Goal: Information Seeking & Learning: Learn about a topic

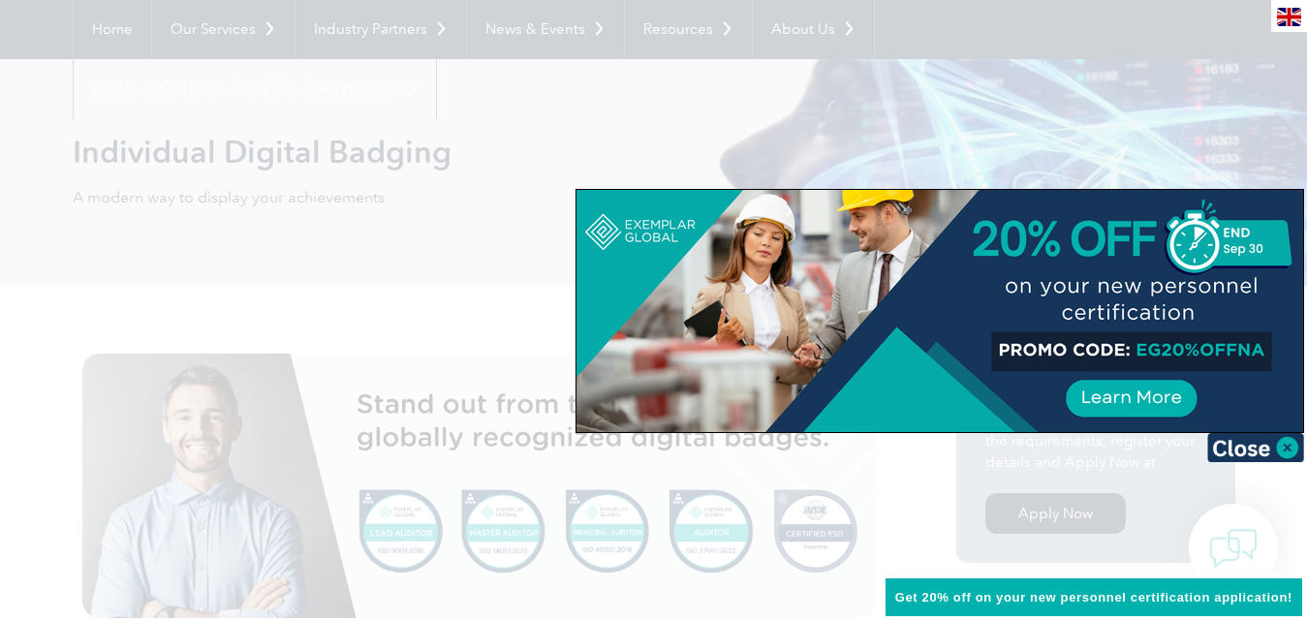
scroll to position [111, 0]
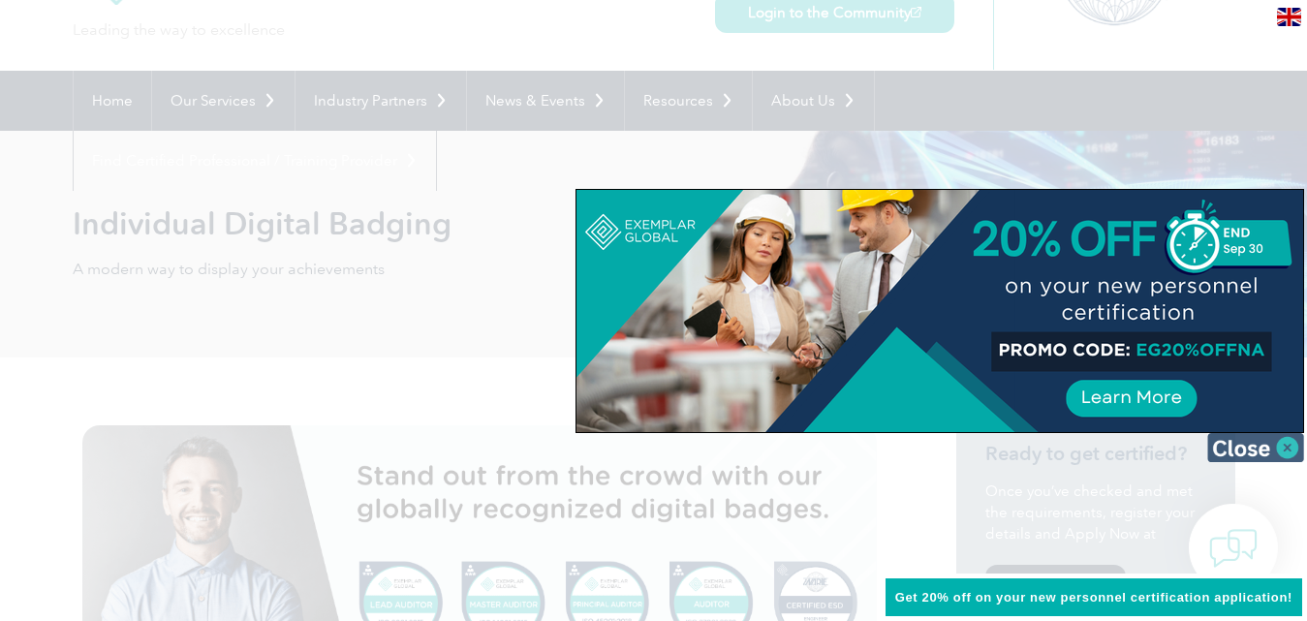
click at [1251, 455] on img at bounding box center [1255, 447] width 97 height 29
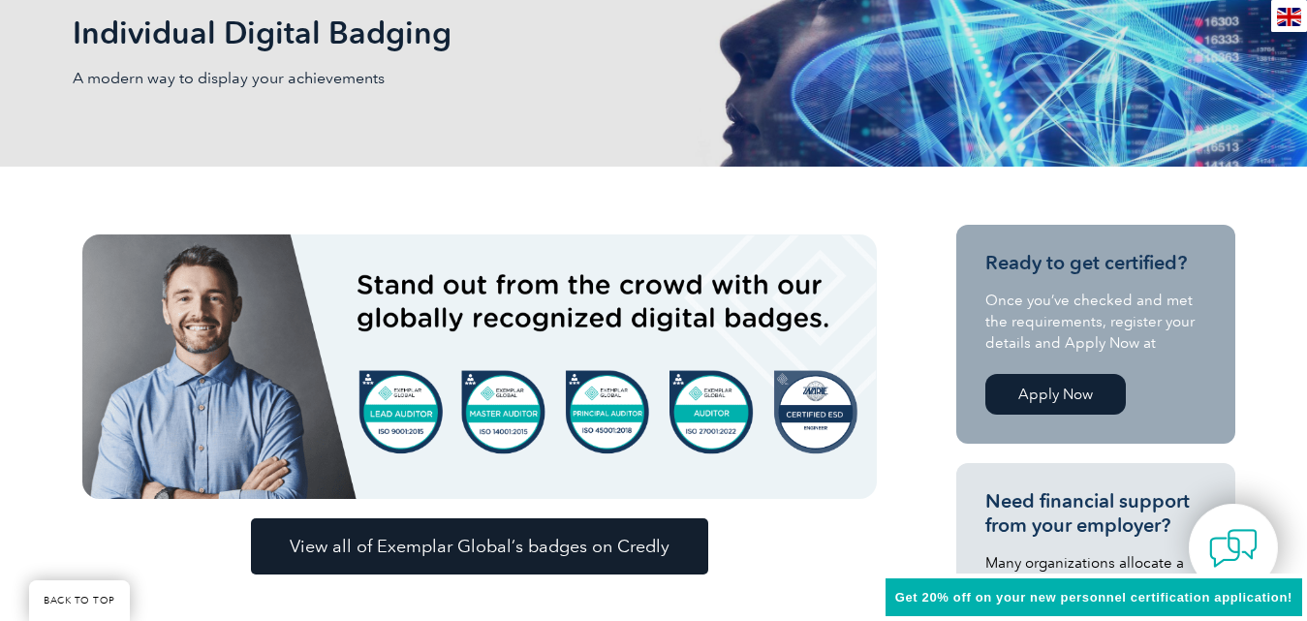
scroll to position [270, 0]
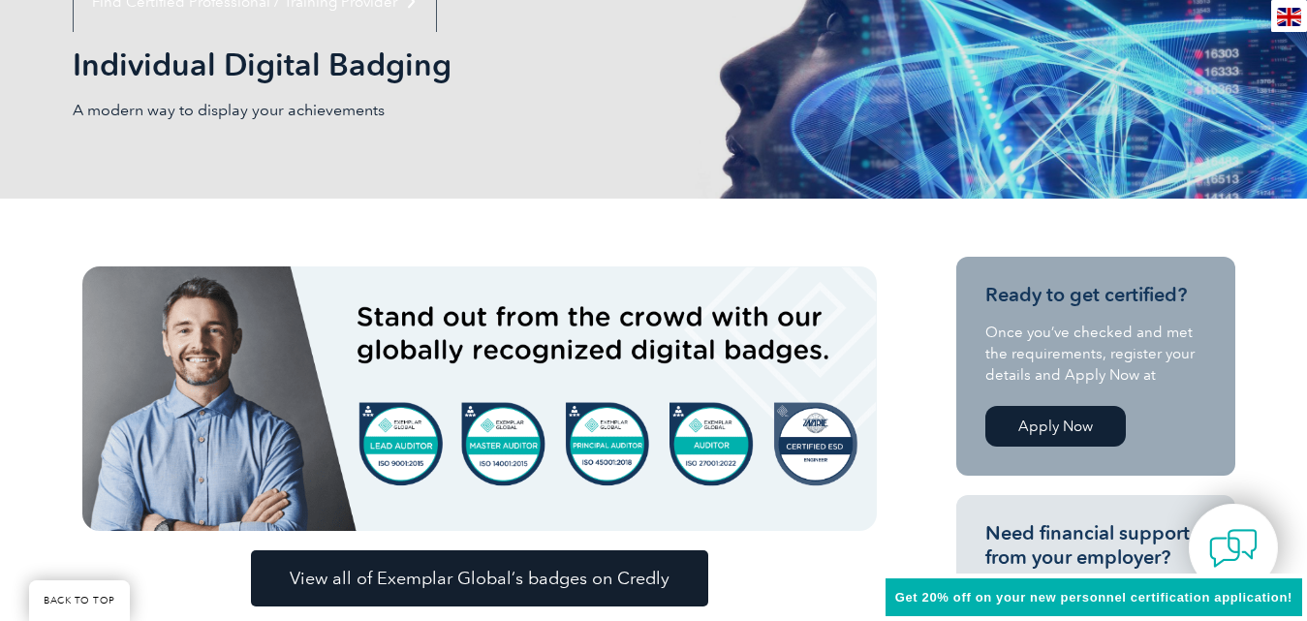
click at [478, 582] on span "View all of Exemplar Global’s badges on Credly" at bounding box center [480, 578] width 380 height 17
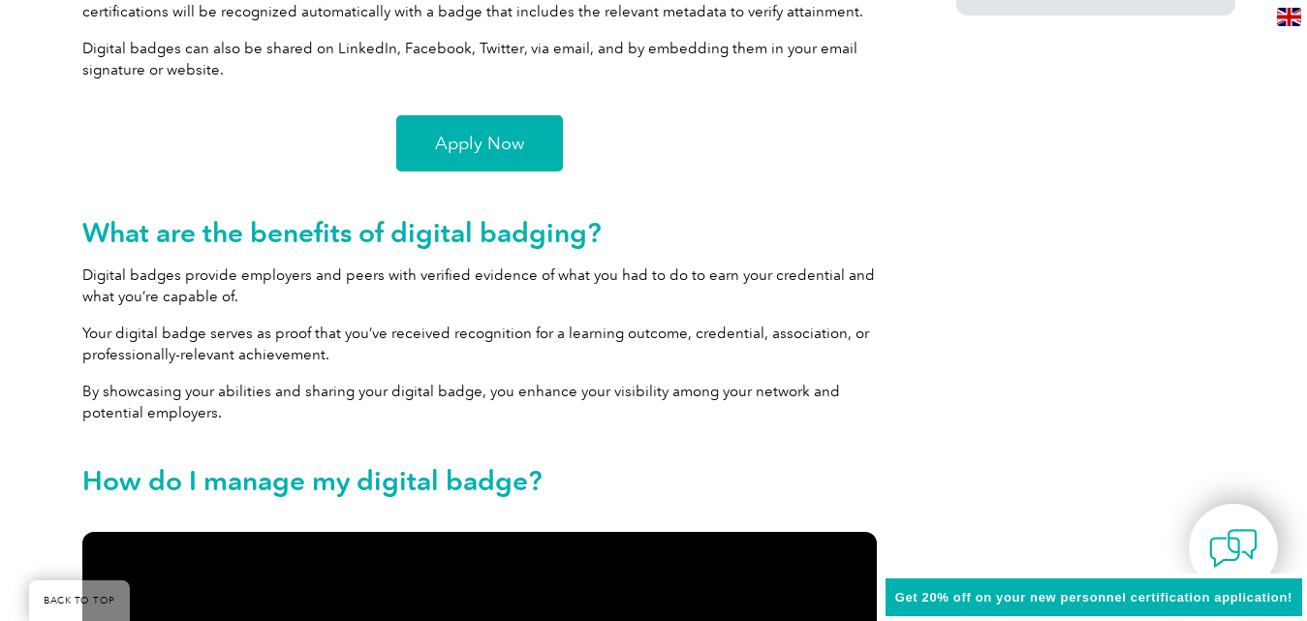
scroll to position [1614, 0]
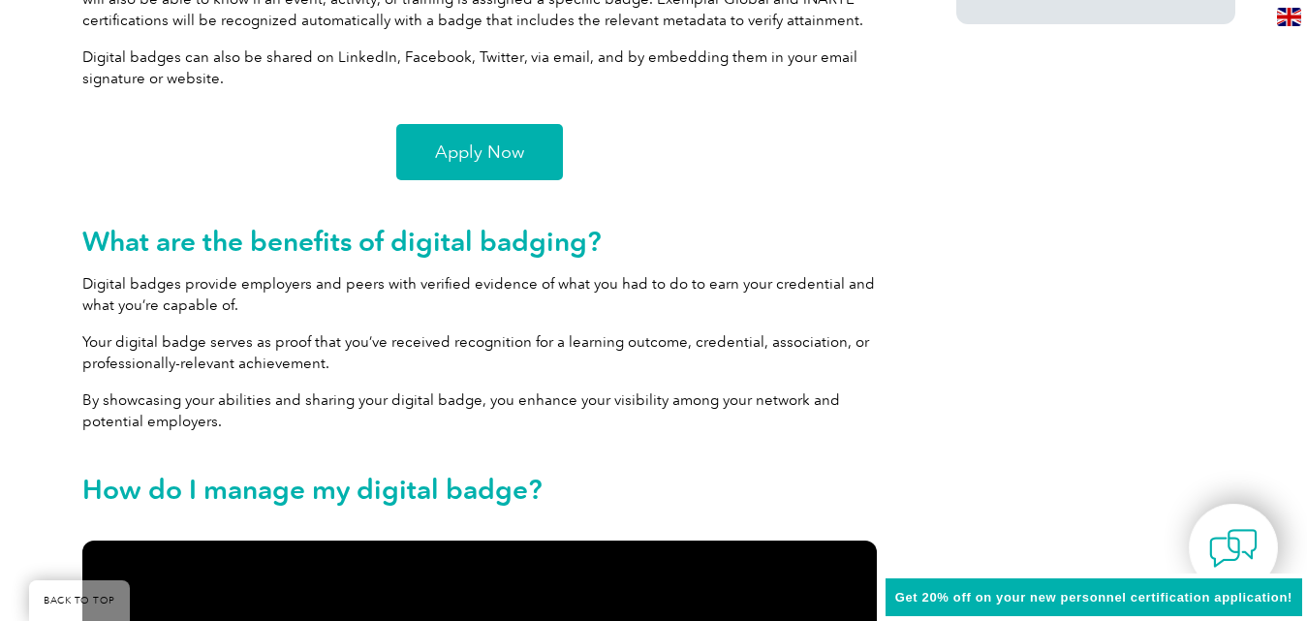
click at [477, 145] on span "Apply Now" at bounding box center [479, 151] width 89 height 17
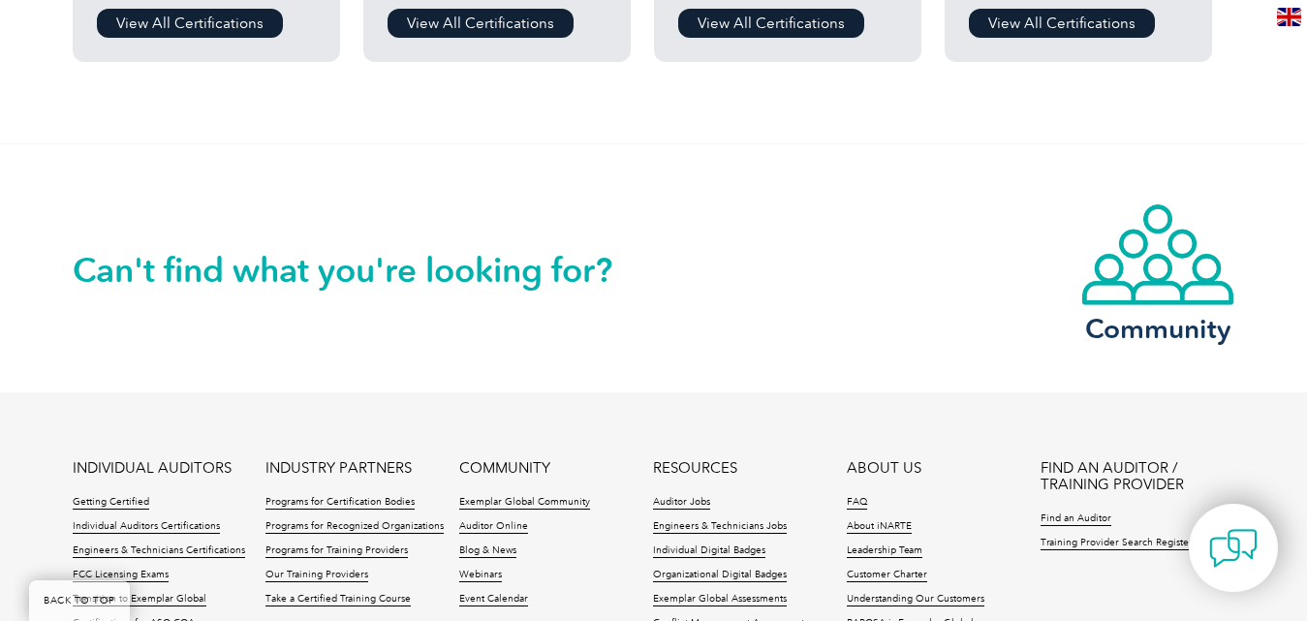
scroll to position [1887, 0]
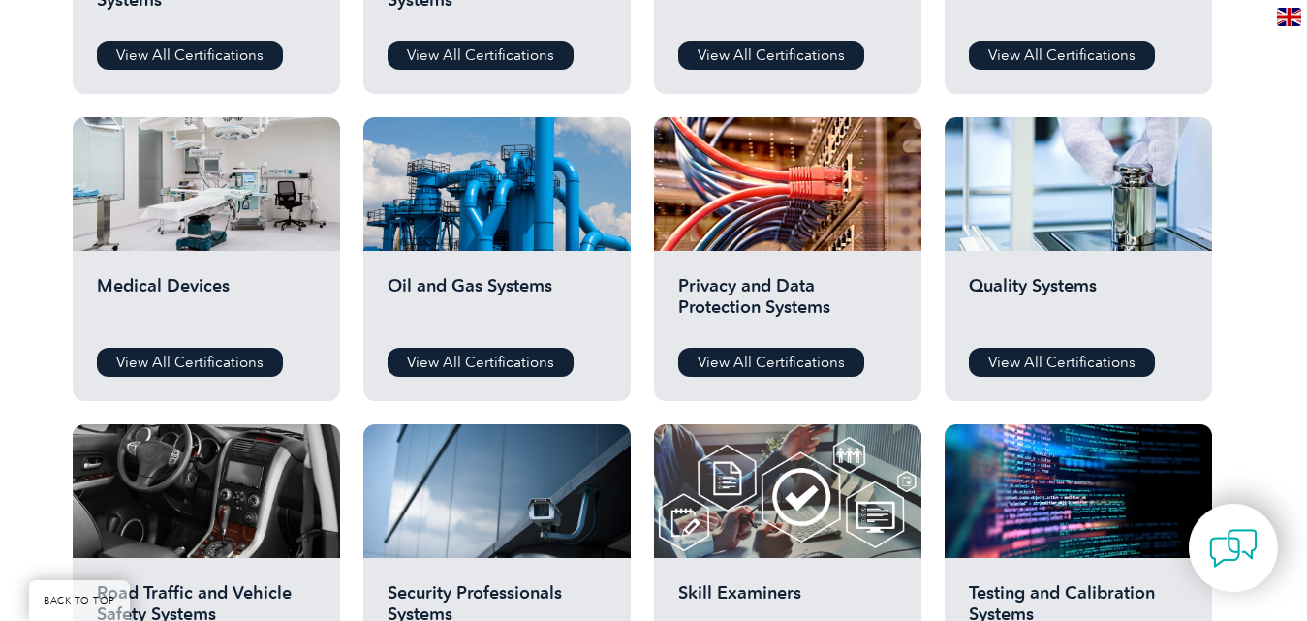
drag, startPoint x: 1323, startPoint y: 191, endPoint x: 1320, endPoint y: 301, distance: 110.5
click at [1306, 301] on html "BACK TO TOP Leading the way to excellence ▼" at bounding box center [653, 167] width 1307 height 2799
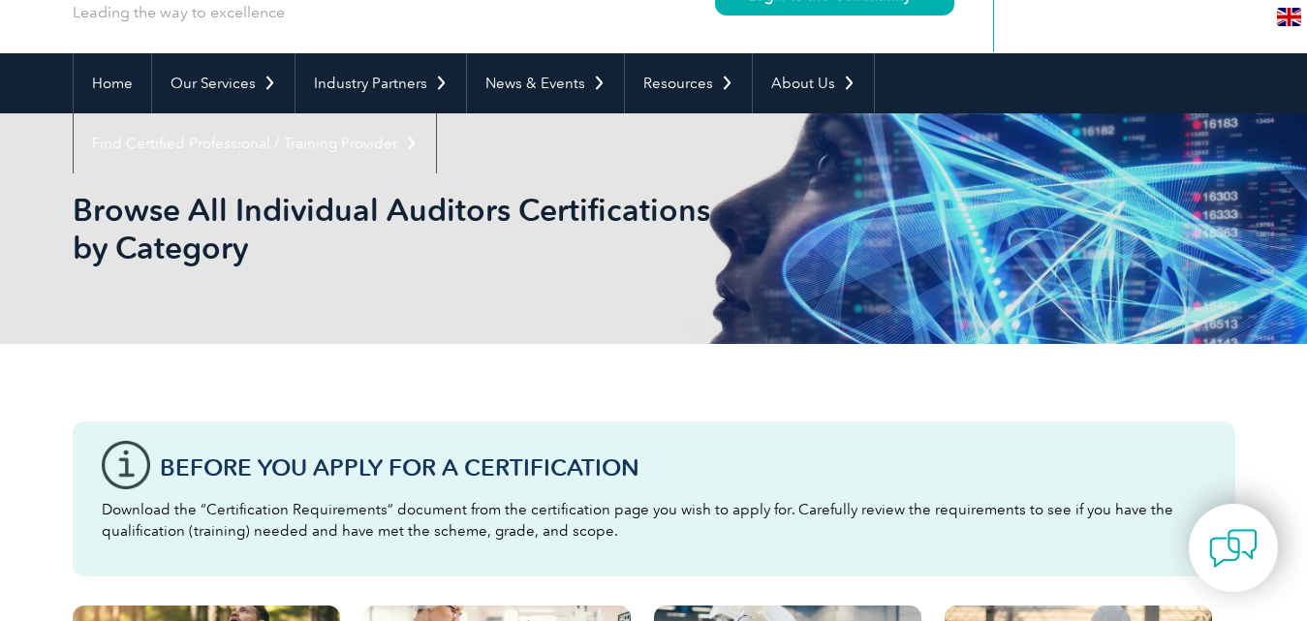
scroll to position [69, 0]
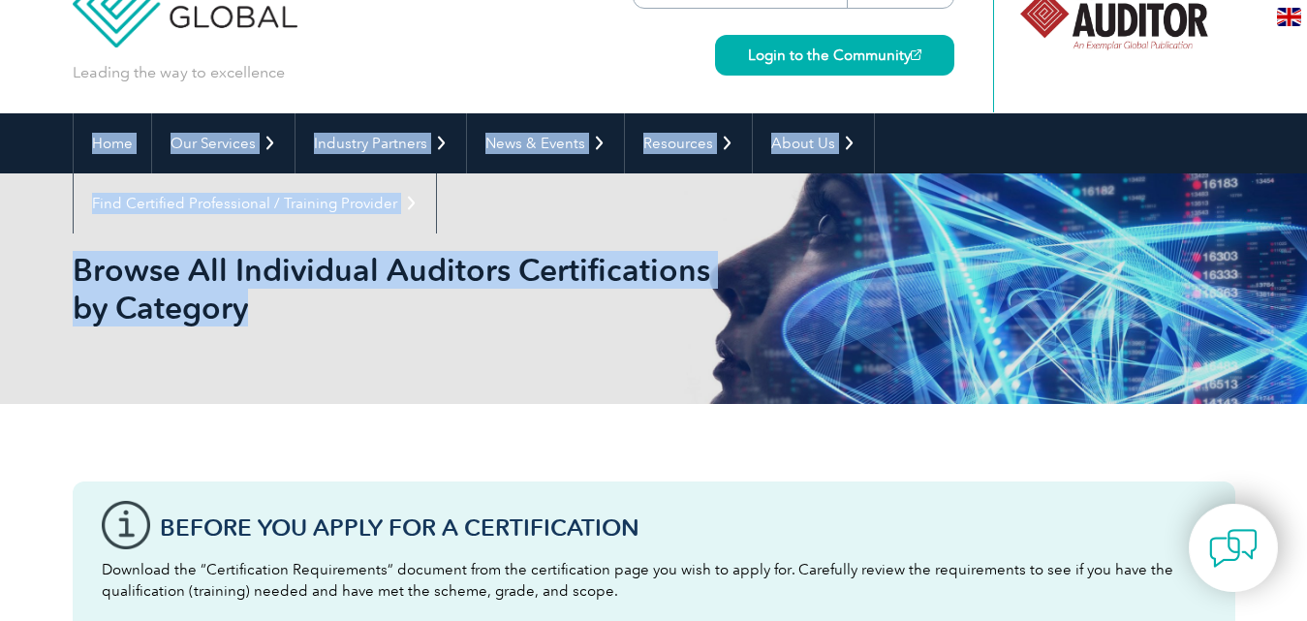
drag, startPoint x: 1264, startPoint y: 115, endPoint x: 1266, endPoint y: 176, distance: 61.1
click at [1021, 287] on div "Browse All Individual Auditors Certifications by Category" at bounding box center [654, 288] width 1163 height 231
